Goal: Transaction & Acquisition: Purchase product/service

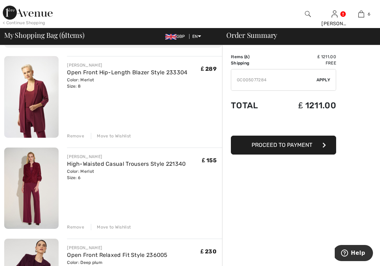
scroll to position [66, 0]
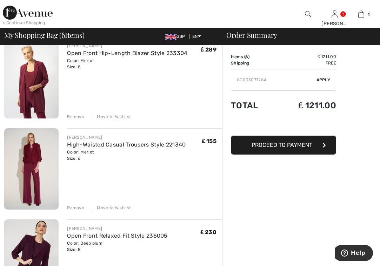
click at [74, 117] on div "Remove" at bounding box center [75, 117] width 17 height 6
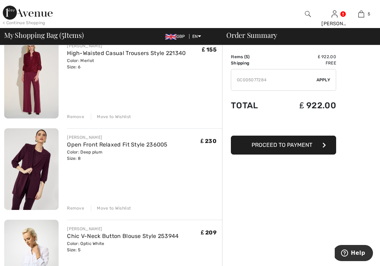
click at [75, 116] on div "Remove" at bounding box center [75, 117] width 17 height 6
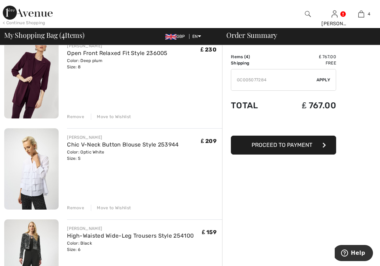
click at [74, 116] on div "Remove" at bounding box center [75, 117] width 17 height 6
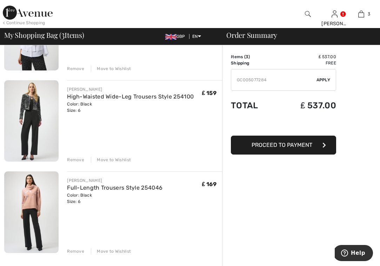
scroll to position [118, 0]
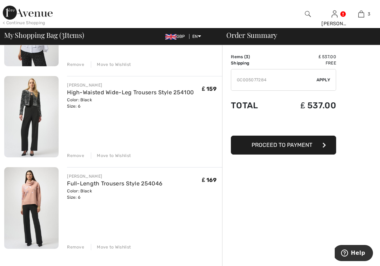
click at [74, 154] on div "Remove" at bounding box center [75, 156] width 17 height 6
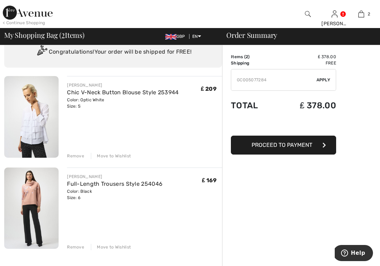
scroll to position [23, 0]
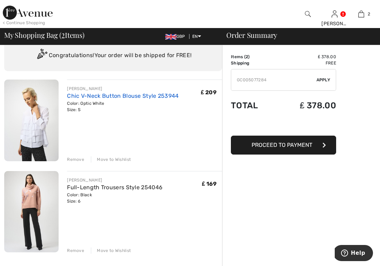
click at [86, 95] on link "Chic V-Neck Button Blouse Style 253944" at bounding box center [122, 96] width 111 height 7
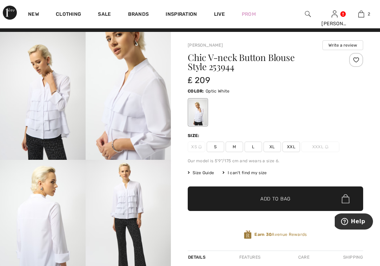
scroll to position [16, 0]
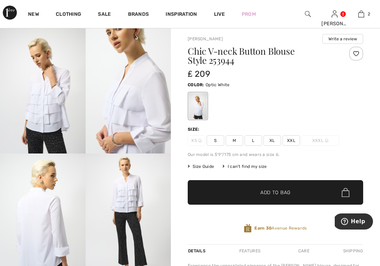
click at [124, 192] on img at bounding box center [129, 218] width 86 height 128
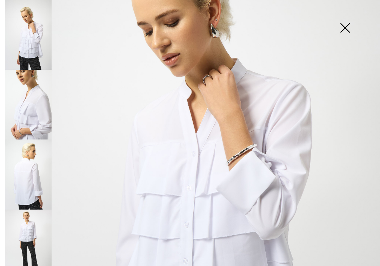
scroll to position [109, 0]
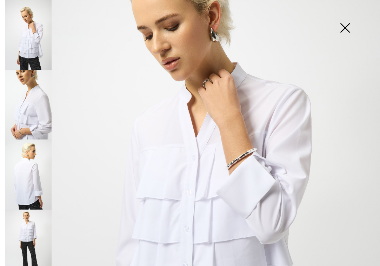
click at [39, 117] on img at bounding box center [28, 105] width 47 height 70
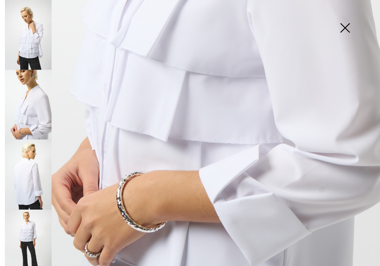
scroll to position [303, 0]
click at [33, 42] on img at bounding box center [28, 35] width 47 height 70
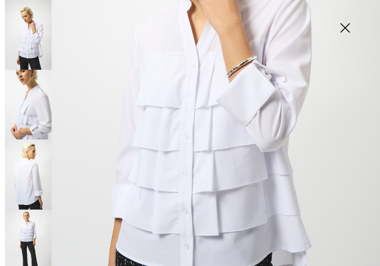
scroll to position [201, 0]
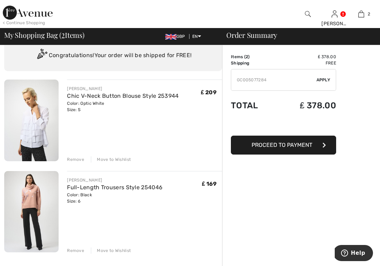
scroll to position [23, 0]
click at [44, 134] on img at bounding box center [31, 121] width 54 height 82
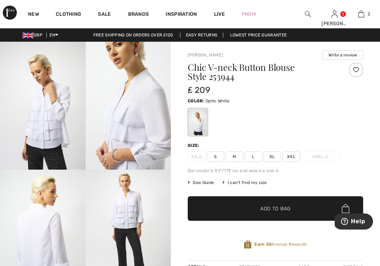
click at [236, 155] on span "M" at bounding box center [234, 156] width 18 height 11
click at [241, 208] on span "✔ Added to Bag Add to Bag" at bounding box center [275, 208] width 175 height 25
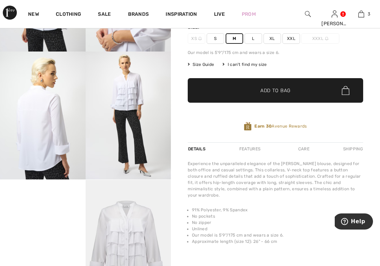
scroll to position [115, 0]
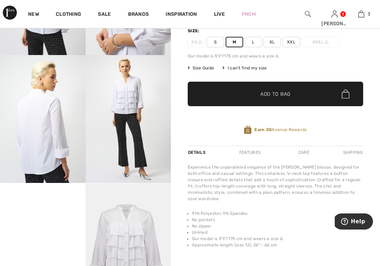
click at [243, 91] on span "✔ Added to Bag" at bounding box center [264, 93] width 43 height 7
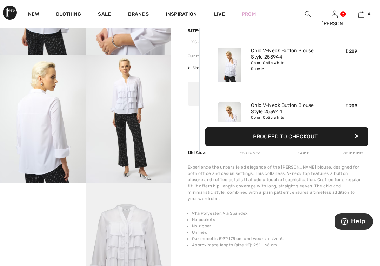
scroll to position [96, 0]
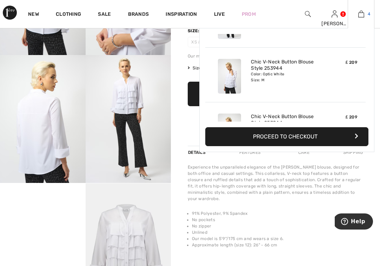
click at [361, 14] on img at bounding box center [361, 14] width 6 height 8
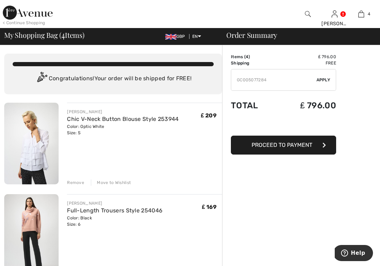
click at [73, 182] on div "Remove" at bounding box center [75, 183] width 17 height 6
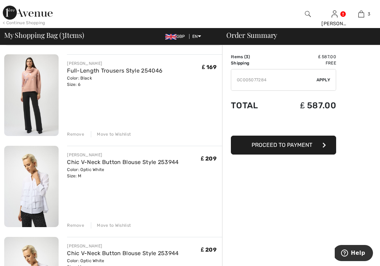
scroll to position [43, 0]
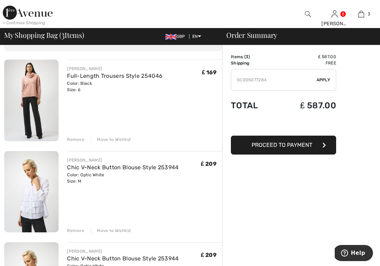
click at [76, 229] on div "Remove" at bounding box center [75, 231] width 17 height 6
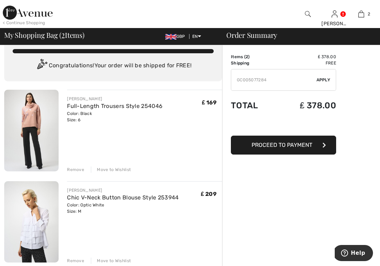
scroll to position [13, 0]
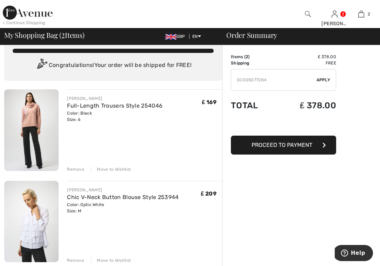
click at [273, 80] on input "TEXT" at bounding box center [273, 79] width 85 height 21
type input "G"
type input "O"
type input "OC001533CF"
click at [322, 80] on span "Apply" at bounding box center [323, 80] width 14 height 6
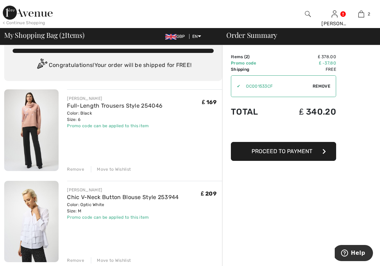
click at [290, 150] on span "Proceed to Payment" at bounding box center [281, 151] width 61 height 7
click at [276, 151] on span "Proceed to Payment" at bounding box center [281, 151] width 61 height 7
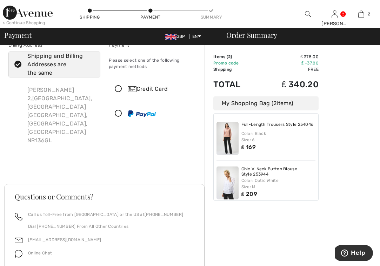
scroll to position [15, 0]
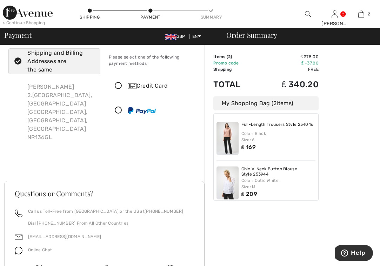
click at [118, 108] on icon at bounding box center [118, 110] width 19 height 7
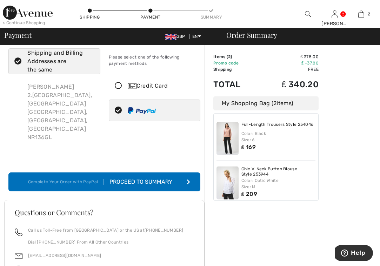
click at [135, 178] on div "Proceed to Summary" at bounding box center [142, 182] width 77 height 8
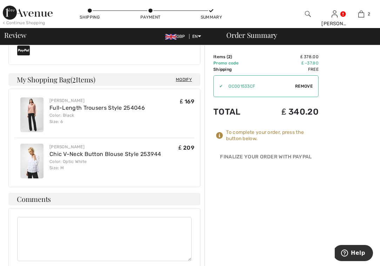
scroll to position [308, 0]
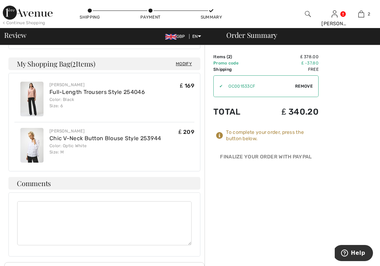
click at [21, 201] on textarea at bounding box center [104, 223] width 174 height 44
type textarea "please instruct courier to leave package at front porch"
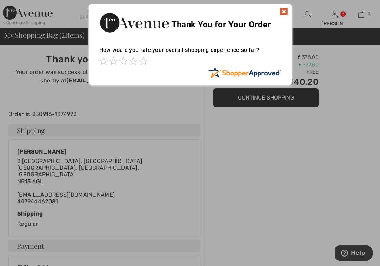
click at [284, 10] on img at bounding box center [283, 11] width 8 height 8
